Goal: Unclear: Browse casually

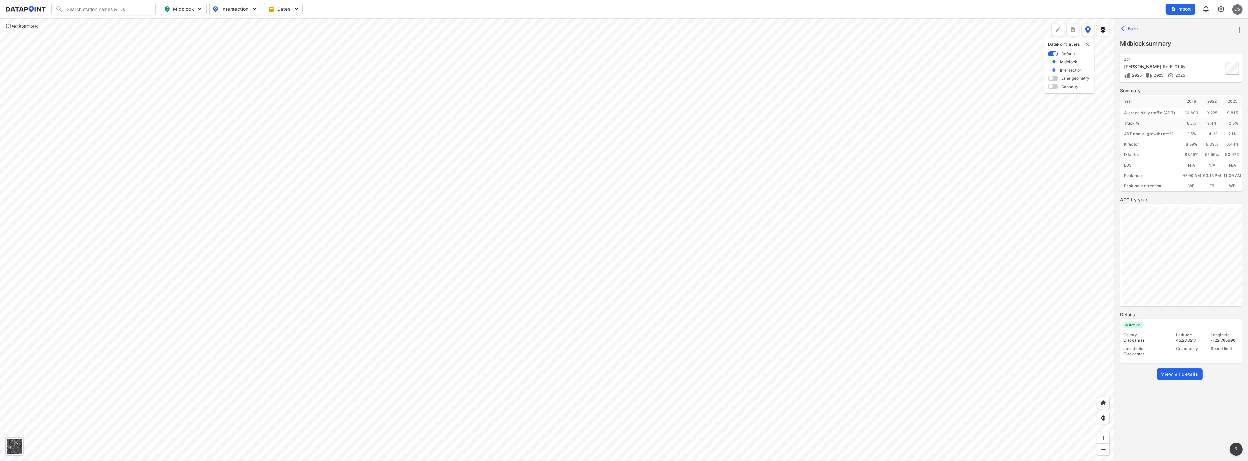
click at [402, 145] on div at bounding box center [557, 239] width 1115 height 443
click at [394, 177] on div at bounding box center [557, 239] width 1115 height 443
click at [419, 299] on div at bounding box center [557, 239] width 1115 height 443
click at [362, 265] on div at bounding box center [557, 239] width 1115 height 443
click at [474, 262] on div at bounding box center [557, 239] width 1115 height 443
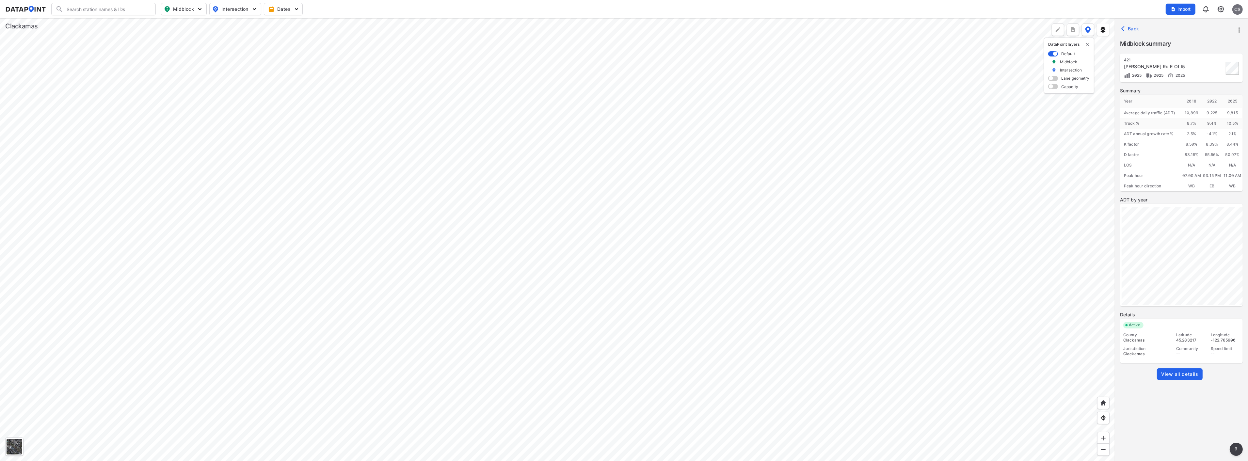
click at [500, 296] on div at bounding box center [557, 239] width 1115 height 443
click at [559, 116] on div at bounding box center [557, 239] width 1115 height 443
click at [303, 346] on div at bounding box center [557, 239] width 1115 height 443
click at [466, 192] on div at bounding box center [557, 239] width 1115 height 443
click at [466, 158] on div at bounding box center [557, 239] width 1115 height 443
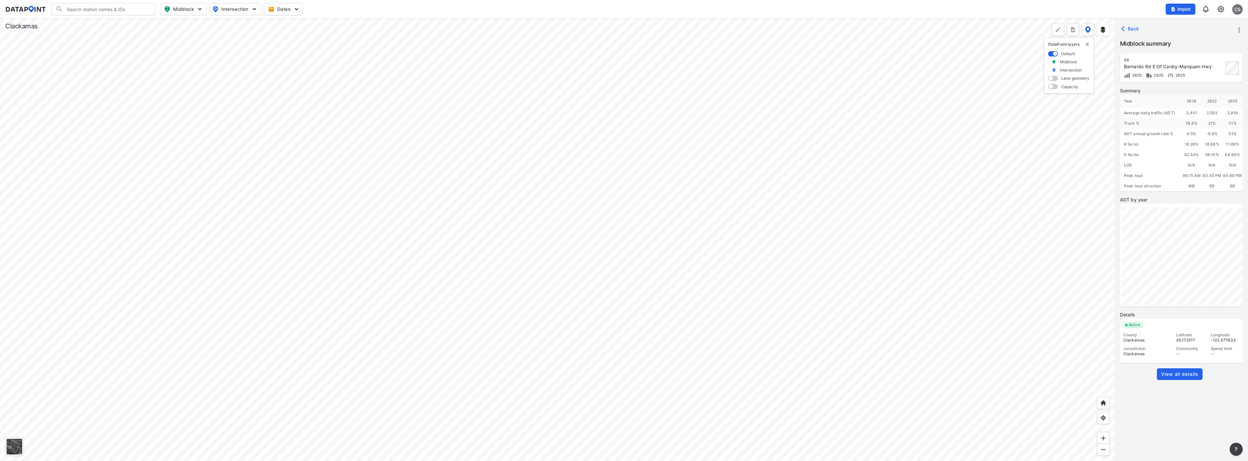
click at [607, 354] on div at bounding box center [557, 239] width 1115 height 443
click at [573, 257] on div at bounding box center [557, 239] width 1115 height 443
click at [591, 181] on div at bounding box center [557, 239] width 1115 height 443
click at [567, 129] on div at bounding box center [557, 239] width 1115 height 443
click at [497, 221] on div at bounding box center [557, 239] width 1115 height 443
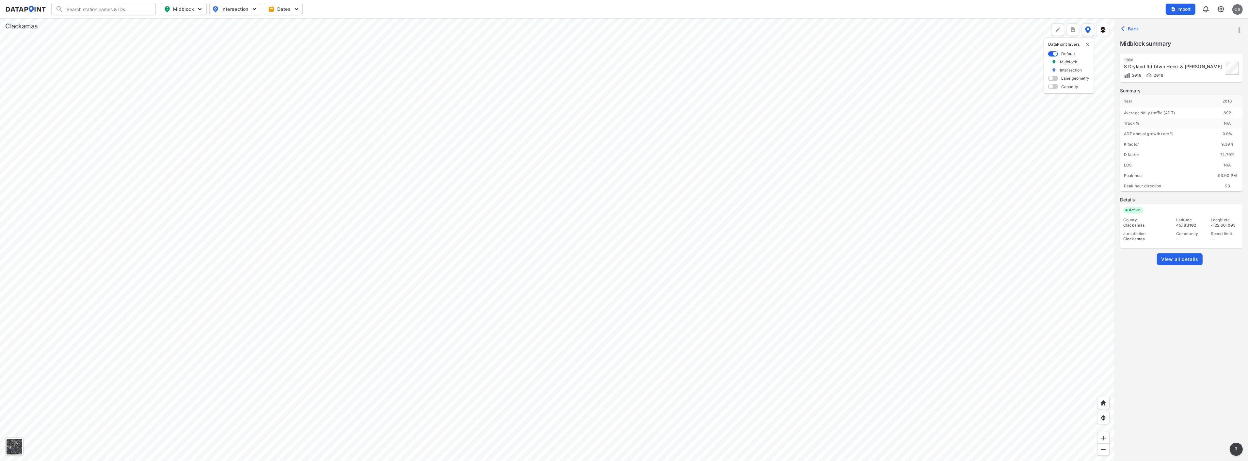
click at [152, 298] on div at bounding box center [557, 239] width 1115 height 443
click at [818, 441] on div at bounding box center [557, 239] width 1115 height 443
click at [684, 360] on div at bounding box center [557, 239] width 1115 height 443
click at [559, 188] on div at bounding box center [557, 239] width 1115 height 443
click at [437, 175] on div at bounding box center [557, 239] width 1115 height 443
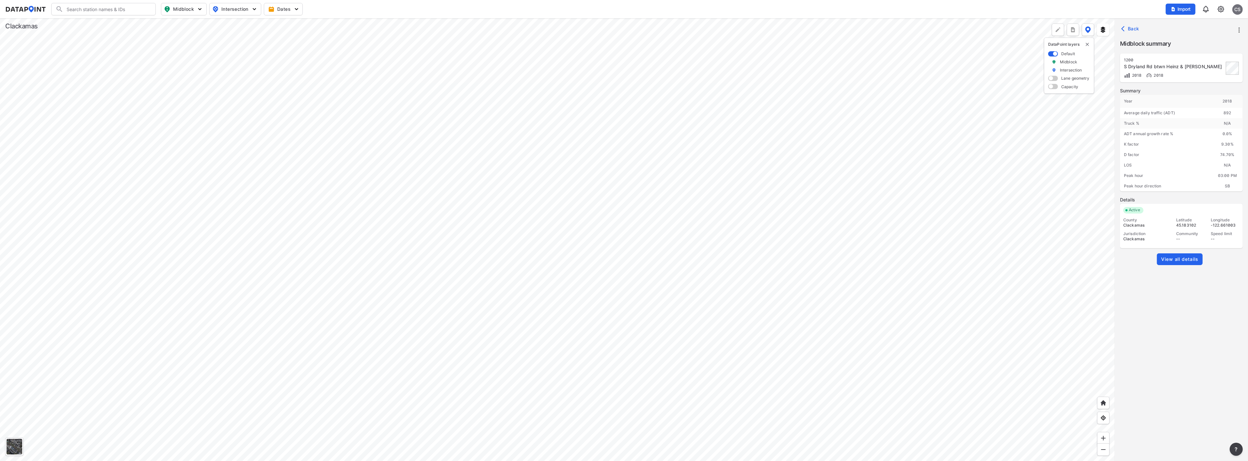
click at [487, 326] on div at bounding box center [557, 239] width 1115 height 443
click at [464, 126] on div at bounding box center [557, 239] width 1115 height 443
